Goal: Use online tool/utility: Utilize a website feature to perform a specific function

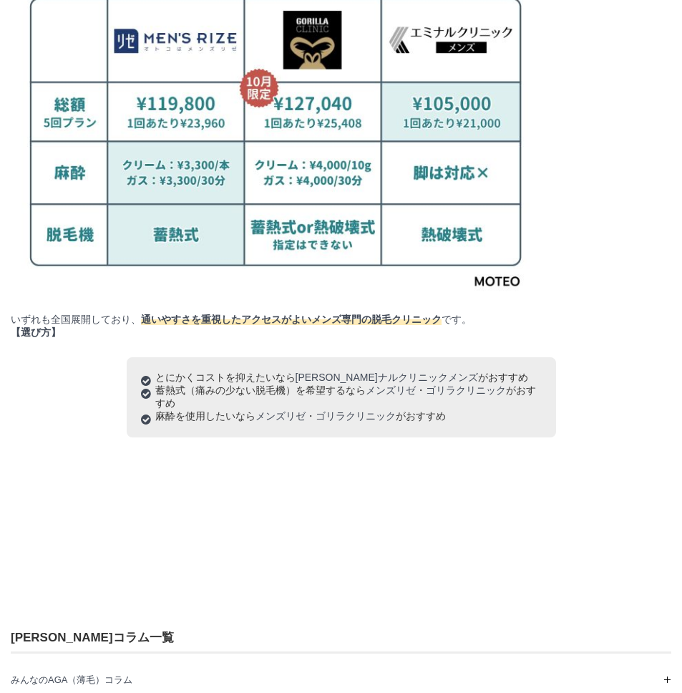
scroll to position [70365, 70954]
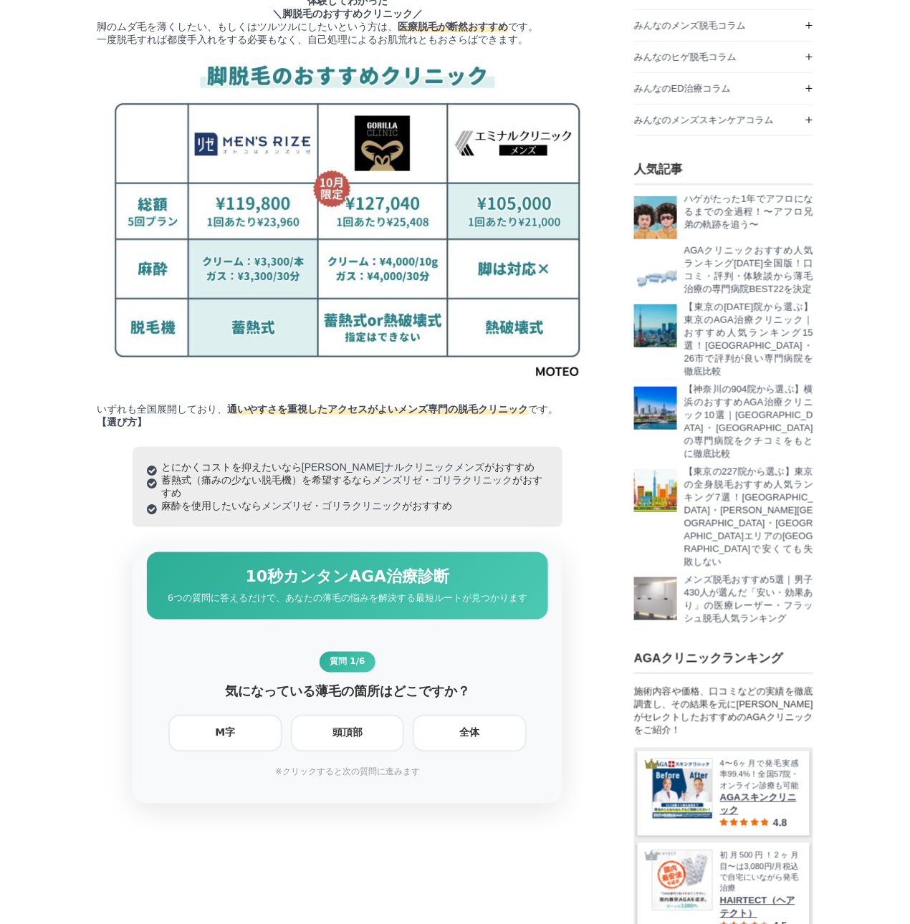
scroll to position [126, 0]
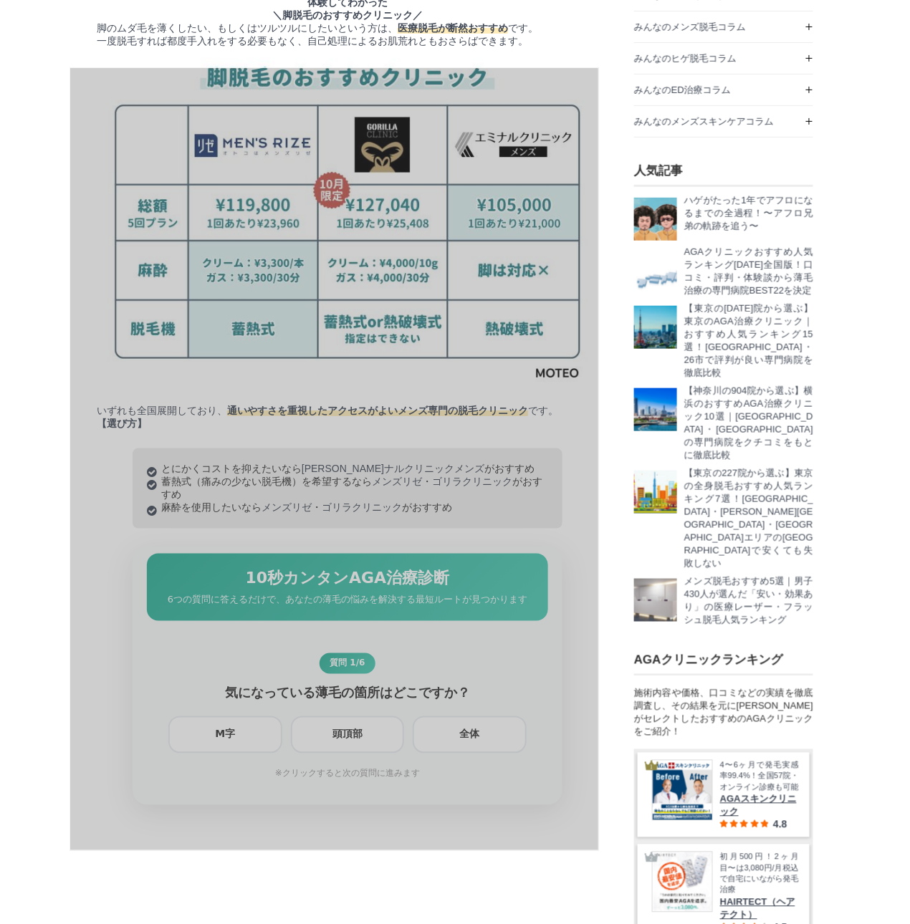
drag, startPoint x: 69, startPoint y: 67, endPoint x: 599, endPoint y: 852, distance: 946.5
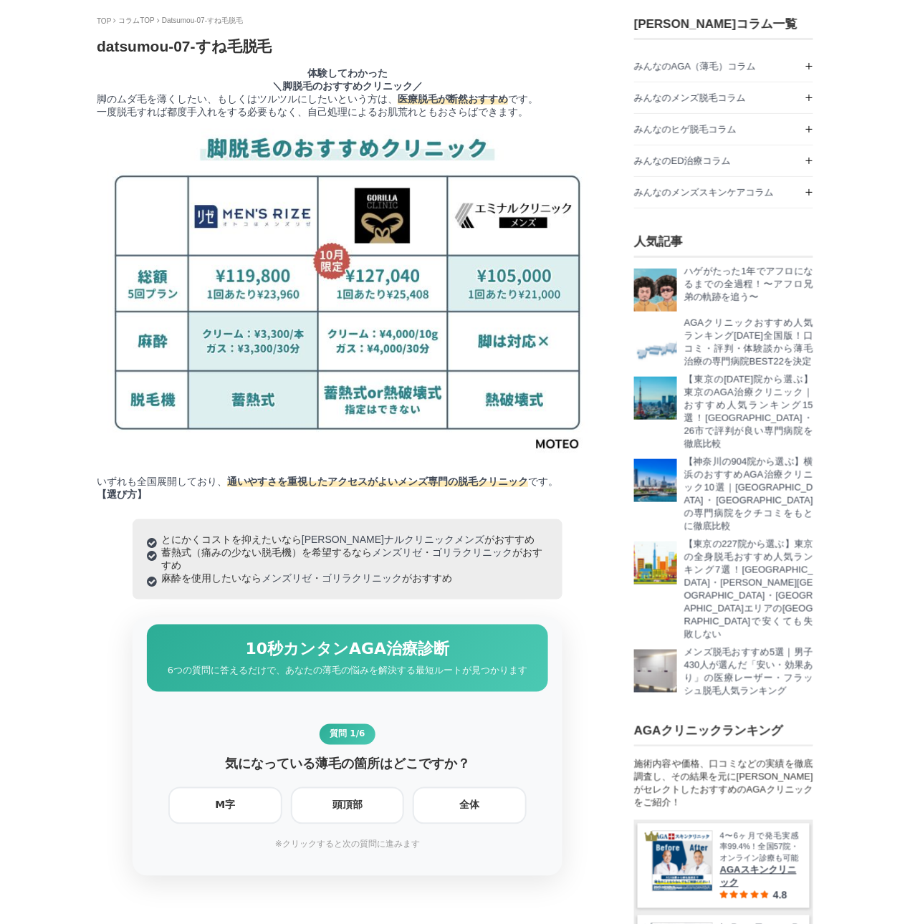
scroll to position [63, 0]
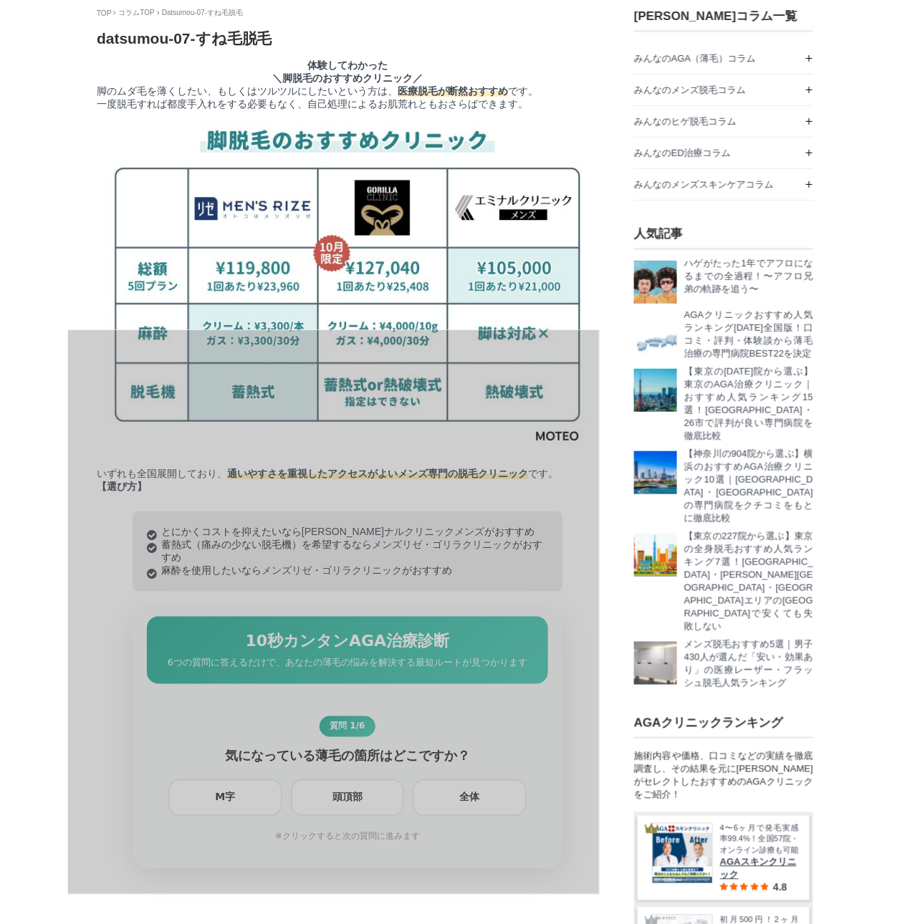
drag, startPoint x: 67, startPoint y: 329, endPoint x: 600, endPoint y: 895, distance: 777.7
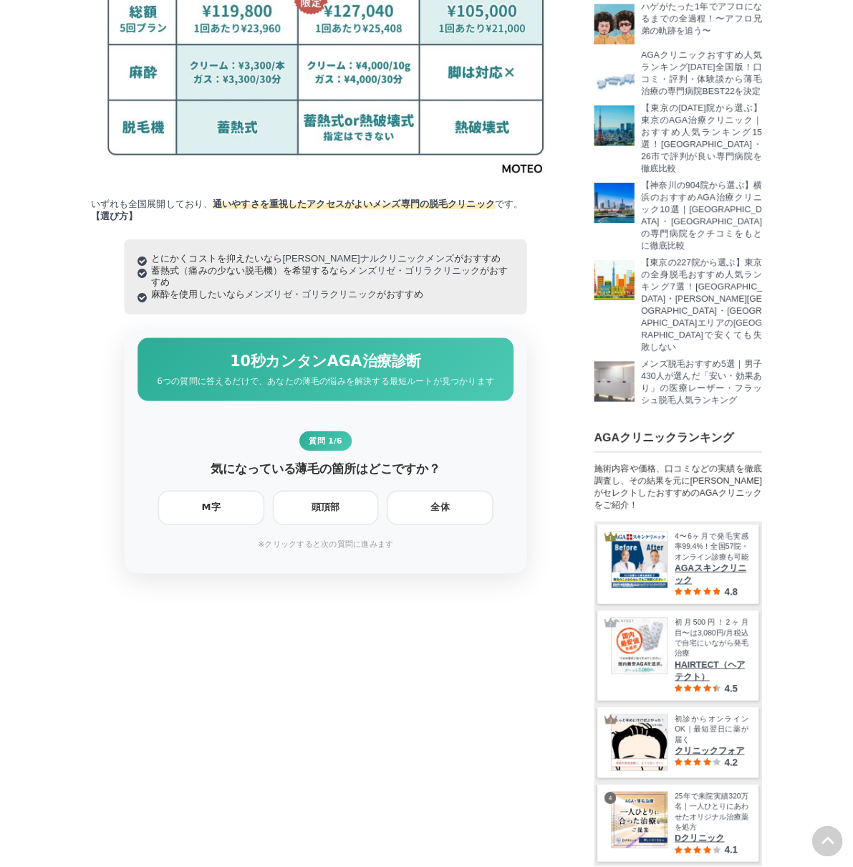
scroll to position [0, 0]
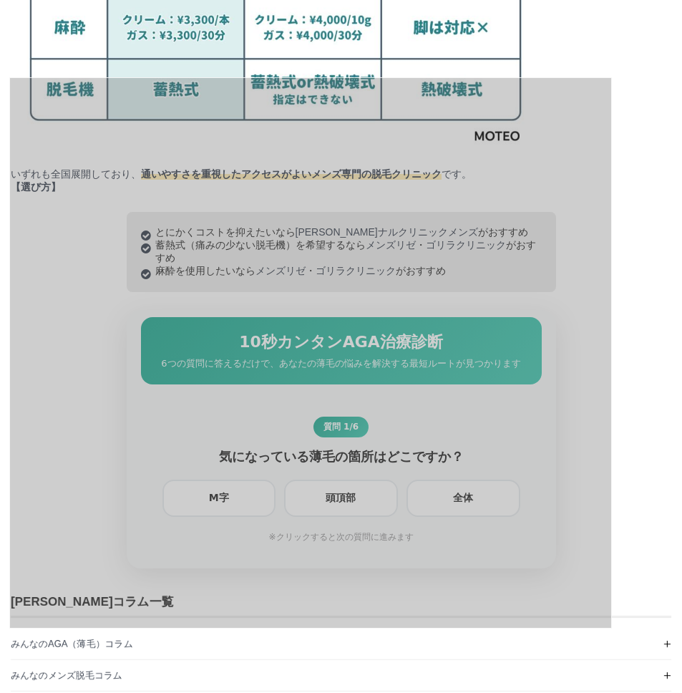
drag, startPoint x: 9, startPoint y: 77, endPoint x: 613, endPoint y: 629, distance: 818.1
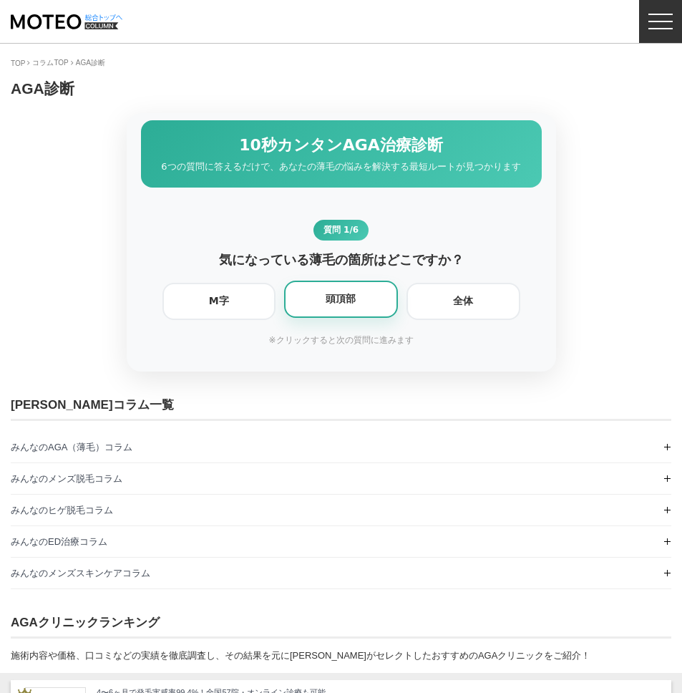
click at [319, 302] on div "頭頂部" at bounding box center [341, 299] width 114 height 37
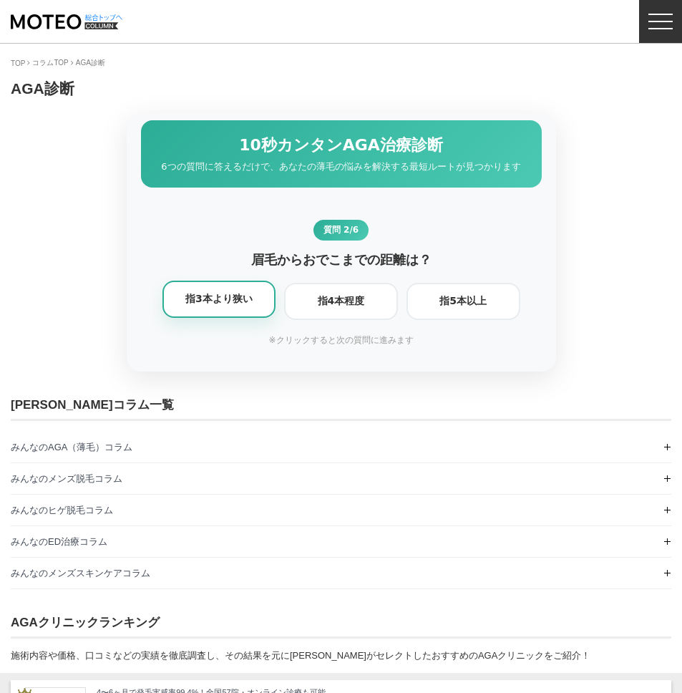
click at [233, 306] on div "指3本より狭い" at bounding box center [219, 299] width 97 height 13
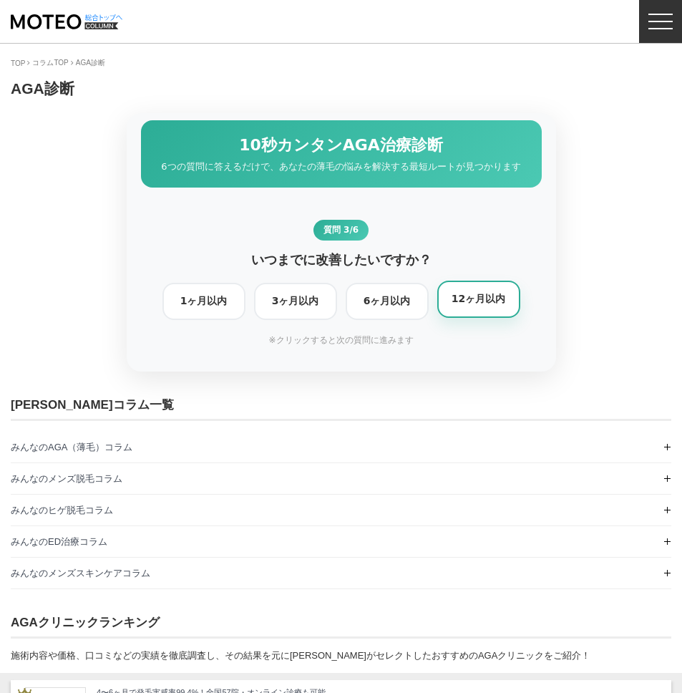
click at [438, 297] on div "1ヶ月以内 3ヶ月以内 6ヶ月以内 12ヶ月以内" at bounding box center [342, 301] width 358 height 37
click at [476, 297] on div "12ヶ月以内" at bounding box center [479, 299] width 83 height 37
